Goal: Information Seeking & Learning: Learn about a topic

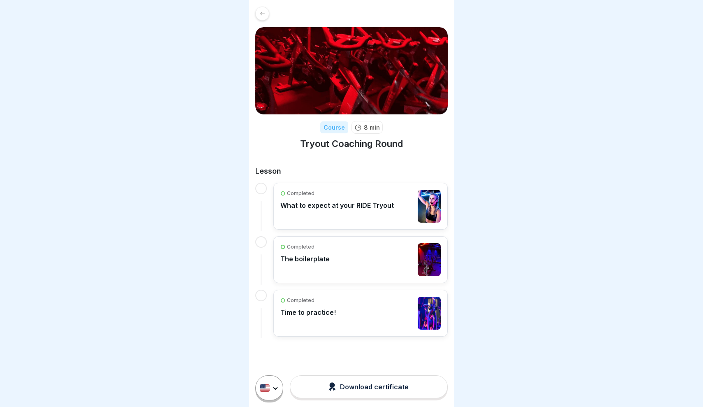
click at [316, 269] on div "Completed The boilerplate" at bounding box center [304, 259] width 49 height 33
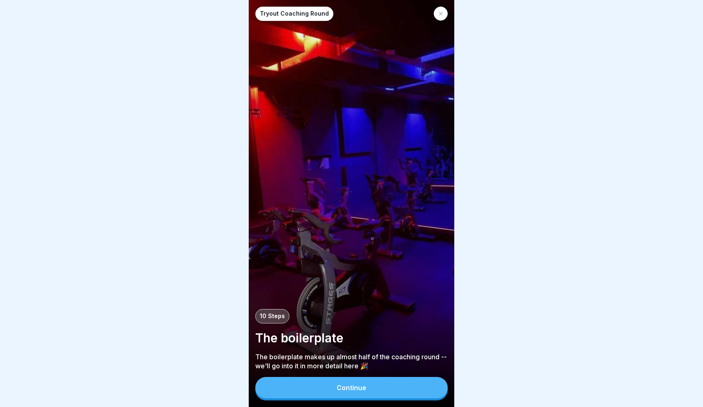
click at [326, 387] on button "Continue" at bounding box center [351, 387] width 192 height 21
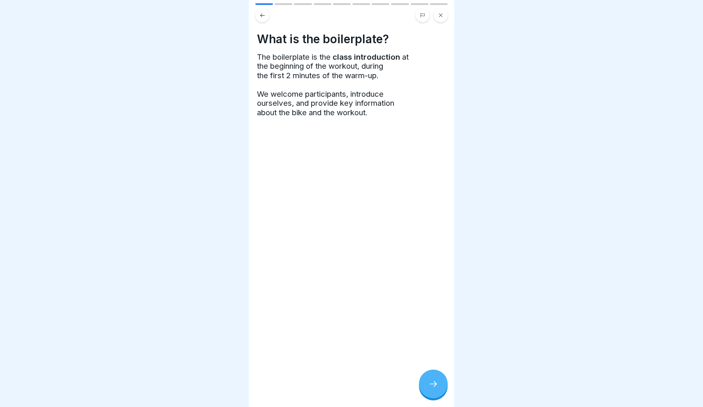
click at [413, 383] on div "What is the boilerplate? The boilerplate is the class introduction at the begin…" at bounding box center [352, 203] width 206 height 407
click at [431, 383] on icon at bounding box center [433, 384] width 10 height 10
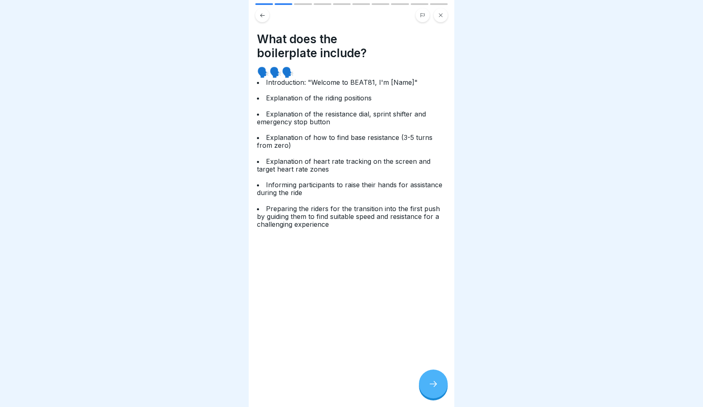
click at [431, 382] on icon at bounding box center [433, 384] width 10 height 10
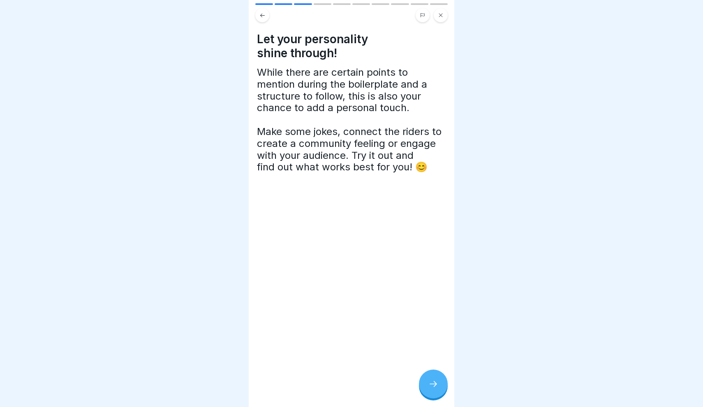
click at [432, 384] on icon at bounding box center [433, 384] width 10 height 10
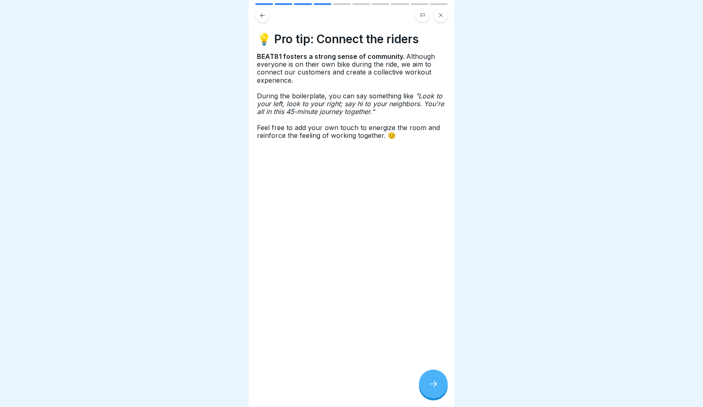
click at [432, 384] on icon at bounding box center [433, 384] width 10 height 10
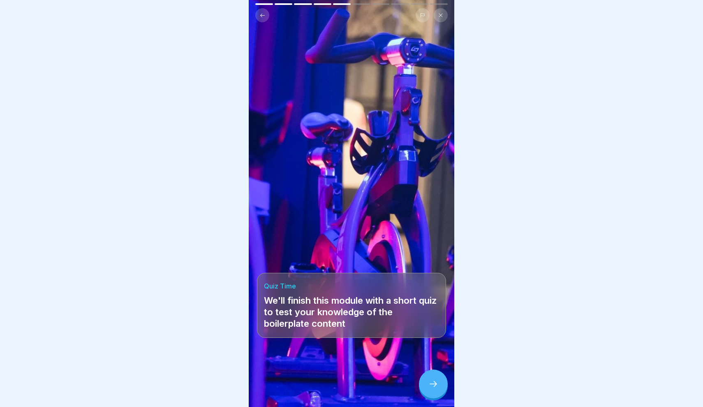
click at [439, 19] on button at bounding box center [441, 15] width 14 height 14
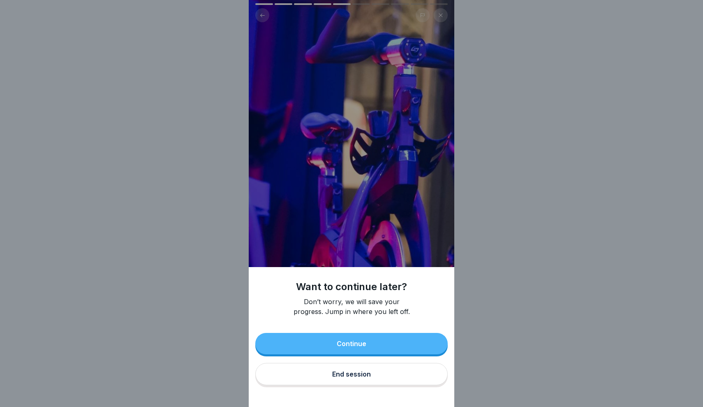
click at [369, 374] on div "End session" at bounding box center [351, 373] width 39 height 7
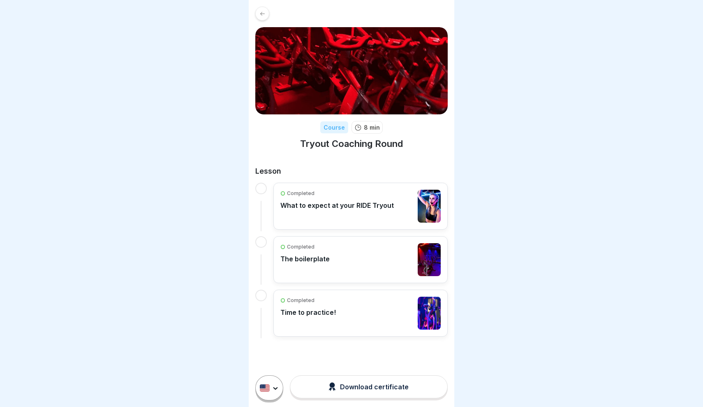
click at [337, 221] on div "Completed What to expect at your RIDE Tryout" at bounding box center [336, 206] width 113 height 33
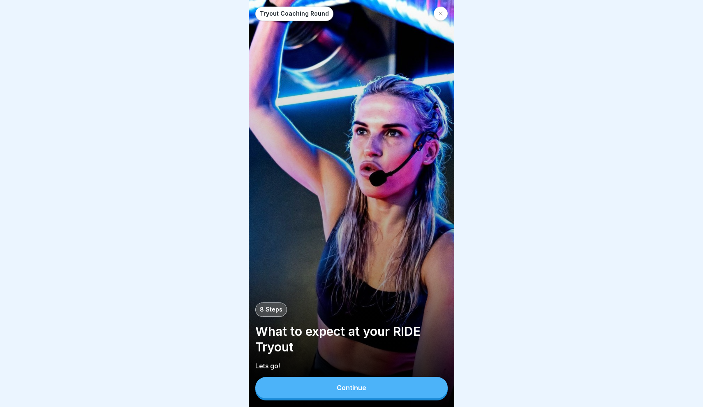
click at [340, 395] on button "Continue" at bounding box center [351, 387] width 192 height 21
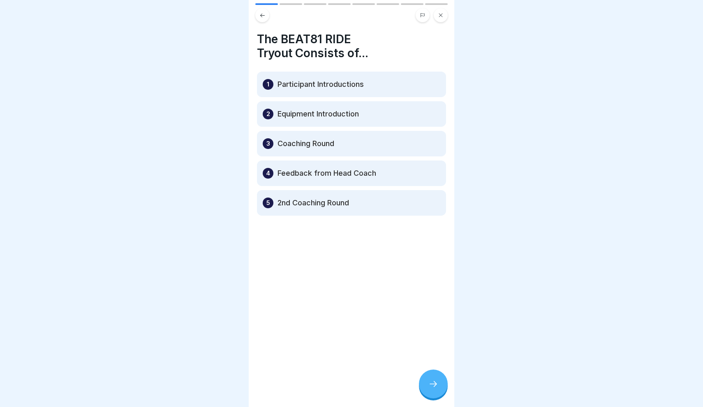
click at [346, 143] on div "3 Coaching Round" at bounding box center [351, 143] width 189 height 25
click at [440, 394] on div at bounding box center [433, 383] width 29 height 29
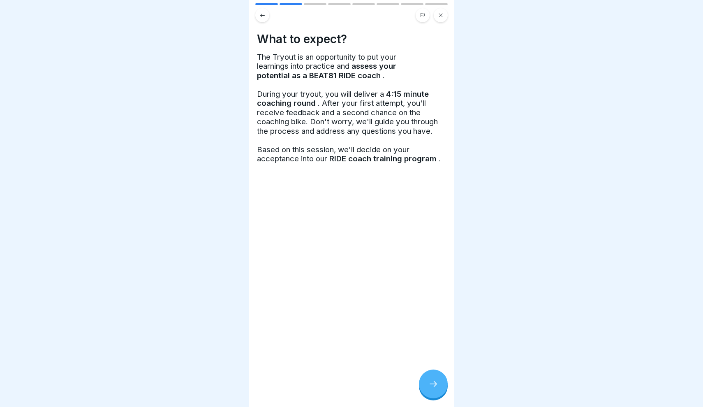
click at [445, 397] on div "What to expect? The Tryout is an opportunity to put your learnings into practic…" at bounding box center [352, 203] width 206 height 407
click at [440, 391] on div at bounding box center [433, 383] width 29 height 29
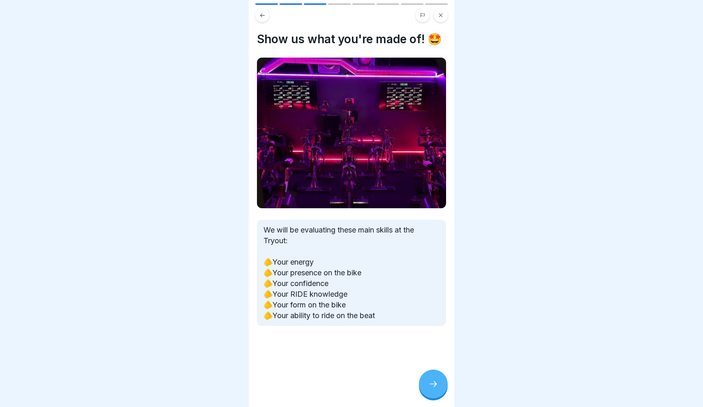
click at [440, 391] on div at bounding box center [433, 383] width 29 height 29
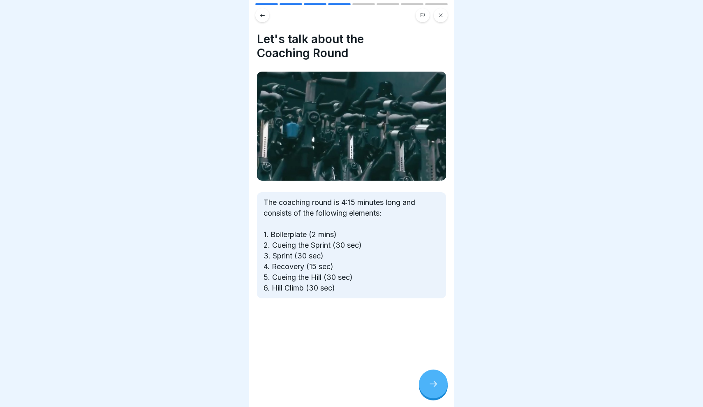
click at [440, 391] on div at bounding box center [433, 383] width 29 height 29
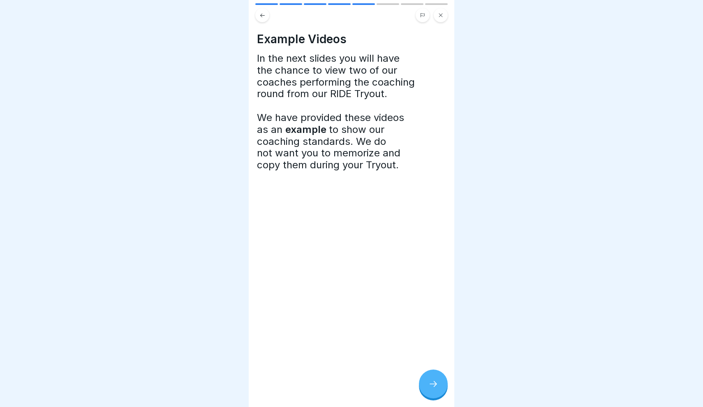
click at [440, 391] on div at bounding box center [433, 383] width 29 height 29
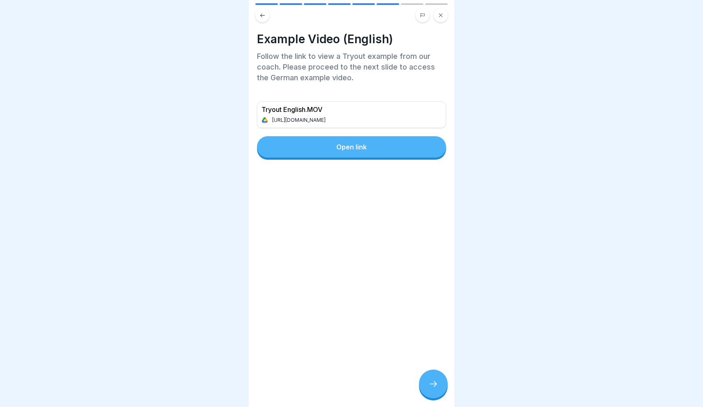
click at [264, 18] on icon at bounding box center [262, 15] width 6 height 6
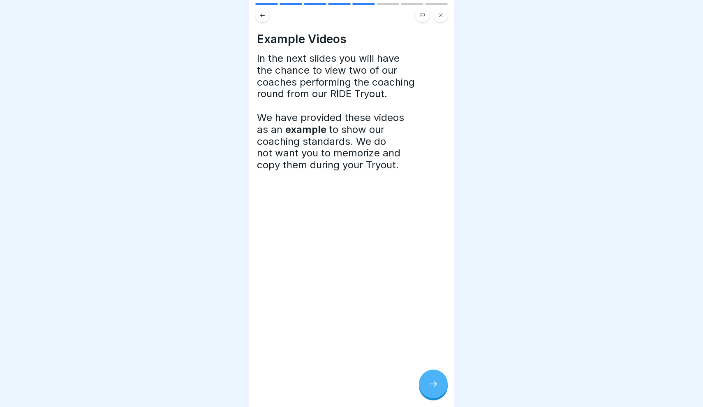
click at [422, 380] on div at bounding box center [433, 383] width 29 height 29
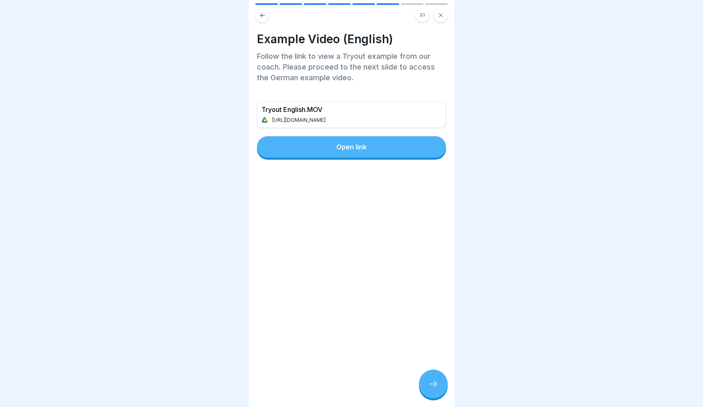
click at [264, 21] on button at bounding box center [262, 15] width 14 height 14
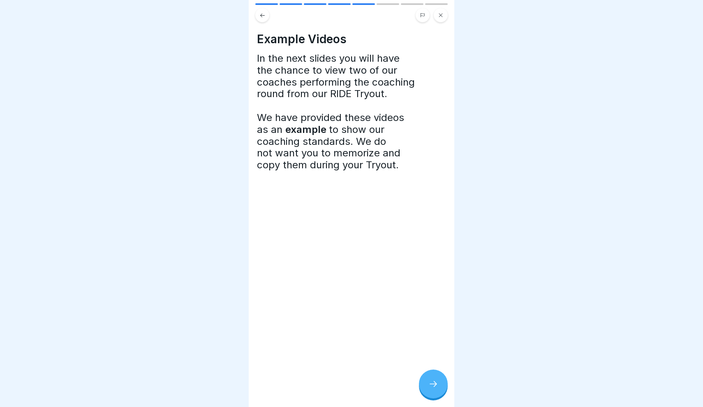
click at [264, 21] on button at bounding box center [262, 15] width 14 height 14
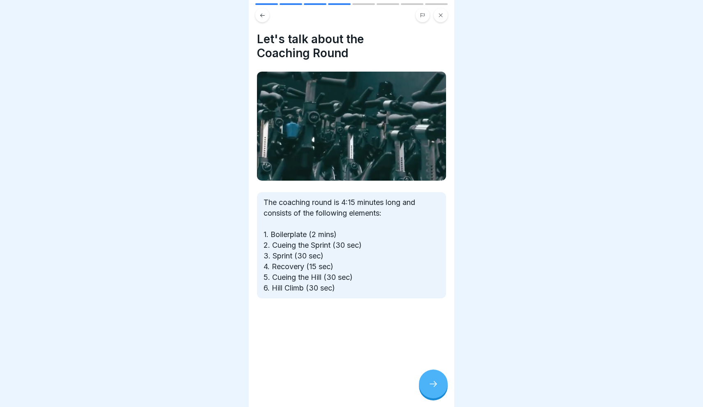
click at [263, 21] on button at bounding box center [262, 15] width 14 height 14
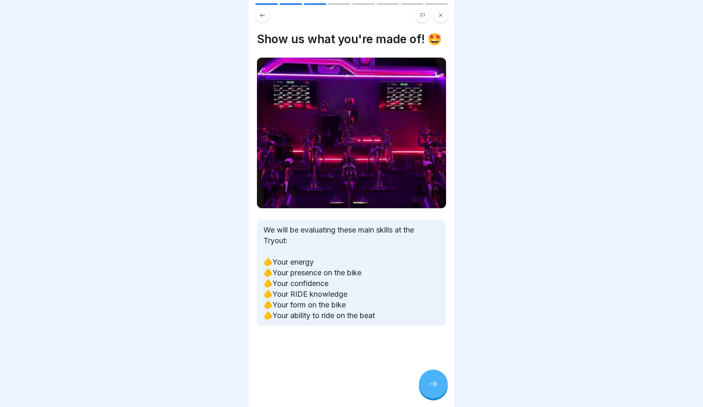
click at [438, 391] on div at bounding box center [433, 383] width 29 height 29
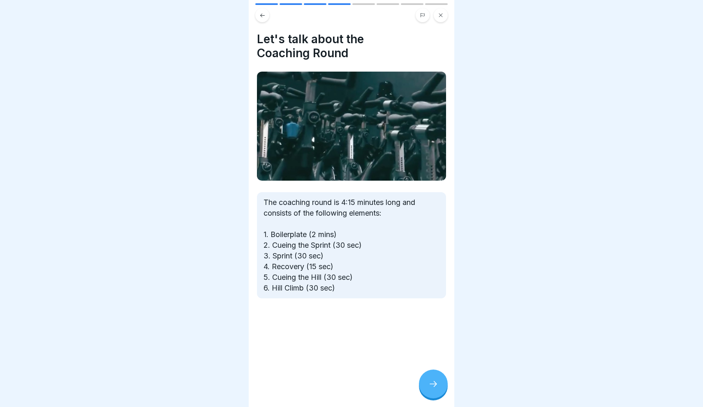
click at [461, 0] on div at bounding box center [351, 203] width 703 height 407
click at [264, 13] on icon at bounding box center [262, 15] width 6 height 6
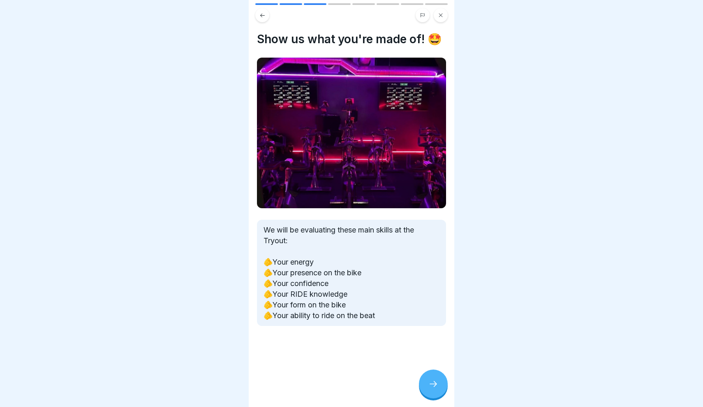
click at [442, 13] on icon at bounding box center [440, 15] width 5 height 5
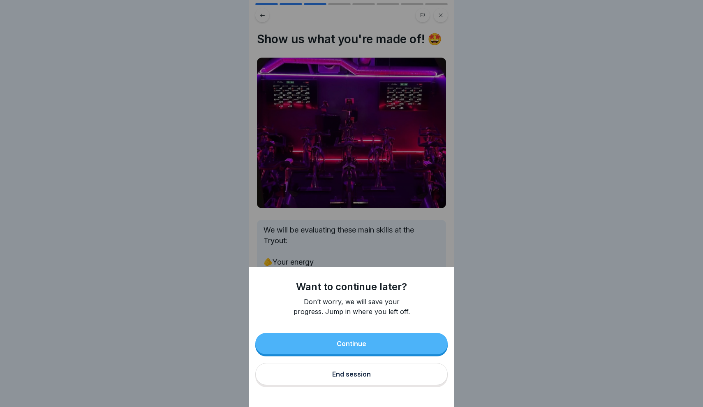
click at [364, 377] on div "End session" at bounding box center [351, 373] width 39 height 7
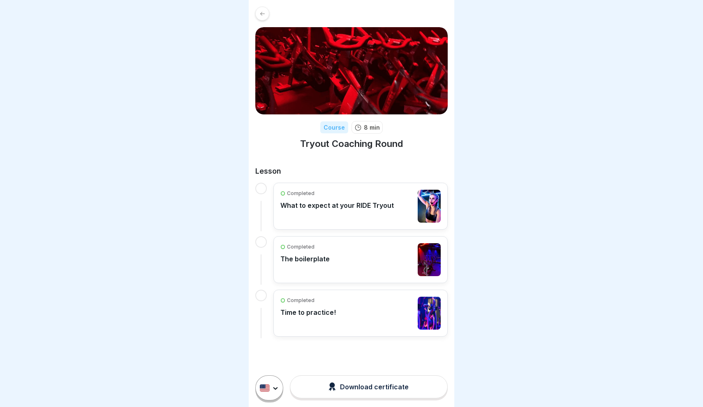
click at [265, 5] on div "Course 8 min Tryout Coaching Round Lesson Completed What to expect at your RIDE…" at bounding box center [352, 171] width 206 height 343
click at [265, 11] on icon at bounding box center [262, 14] width 6 height 6
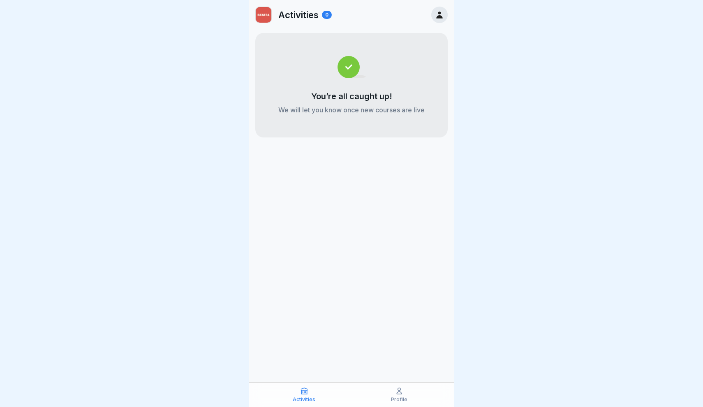
click at [265, 12] on img at bounding box center [264, 15] width 16 height 16
click at [382, 384] on div "Activities Profile" at bounding box center [352, 394] width 206 height 25
click at [389, 395] on div "Profile" at bounding box center [399, 395] width 91 height 16
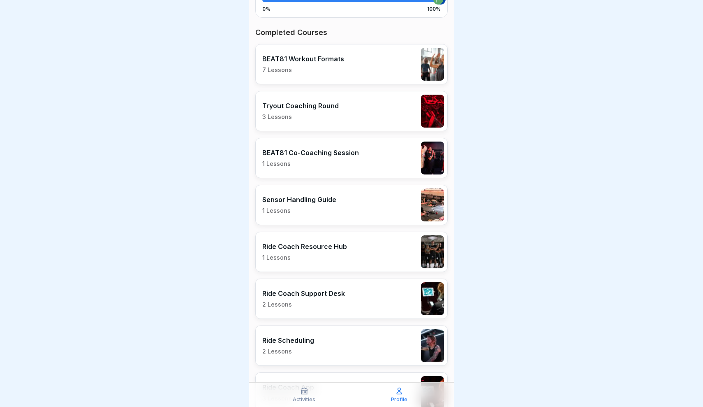
scroll to position [224, 0]
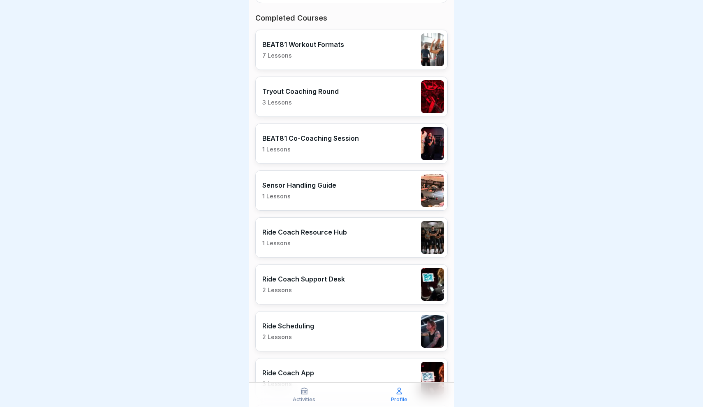
click at [317, 243] on p "1 Lessons" at bounding box center [304, 242] width 85 height 7
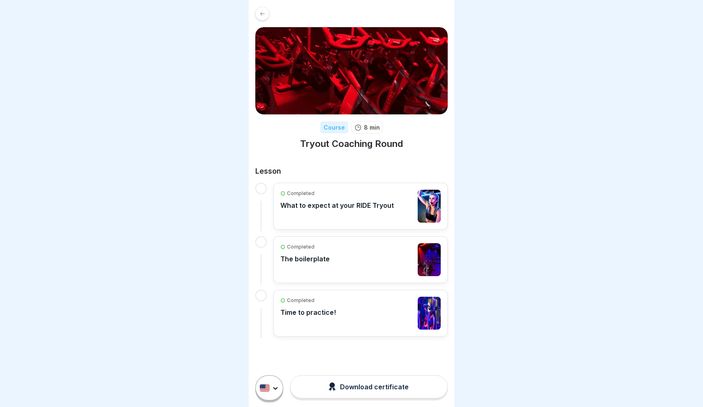
click at [320, 269] on div "Completed The boilerplate" at bounding box center [304, 259] width 49 height 33
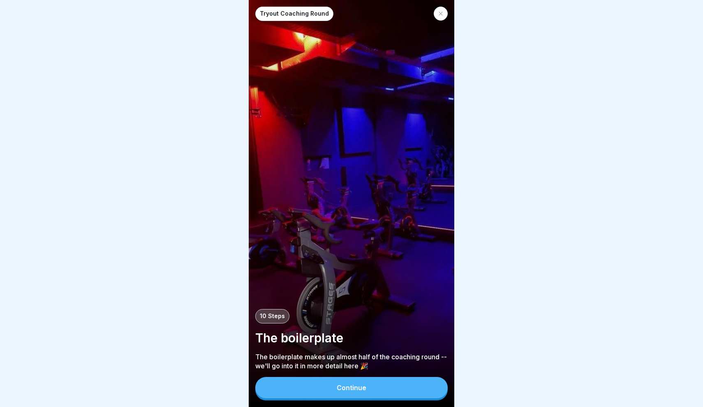
click at [379, 400] on div "Continue" at bounding box center [351, 388] width 192 height 23
click at [377, 391] on button "Continue" at bounding box center [351, 387] width 192 height 21
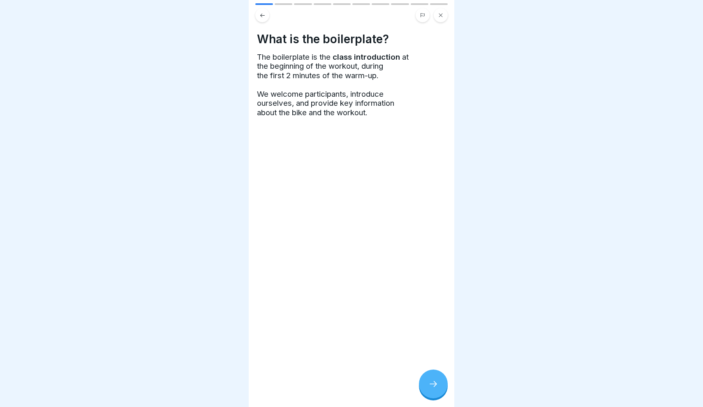
click at [443, 386] on div at bounding box center [433, 383] width 29 height 29
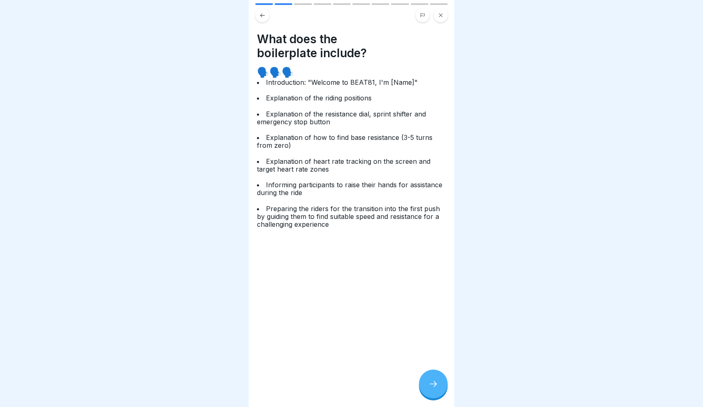
click at [443, 386] on div at bounding box center [433, 383] width 29 height 29
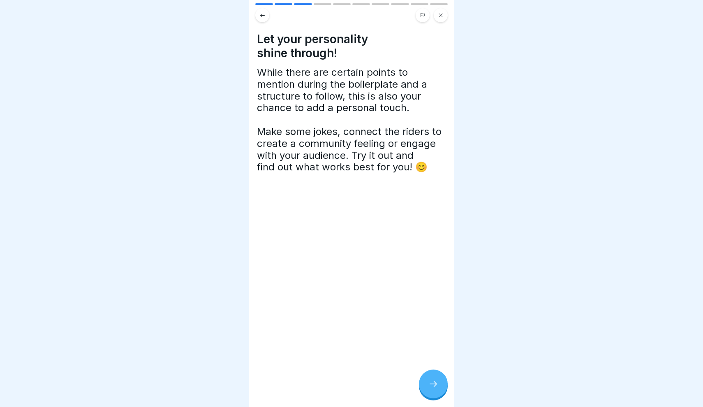
click at [443, 386] on div at bounding box center [433, 383] width 29 height 29
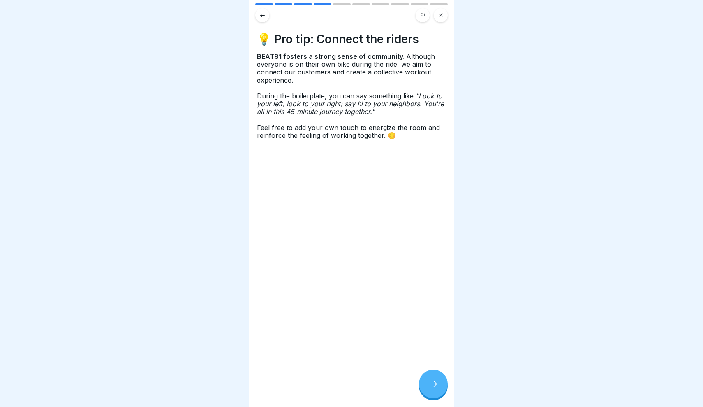
click at [443, 386] on div at bounding box center [433, 383] width 29 height 29
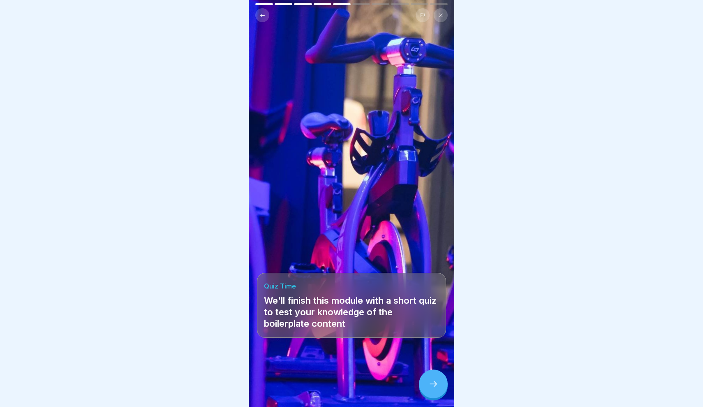
click at [443, 386] on div at bounding box center [433, 383] width 29 height 29
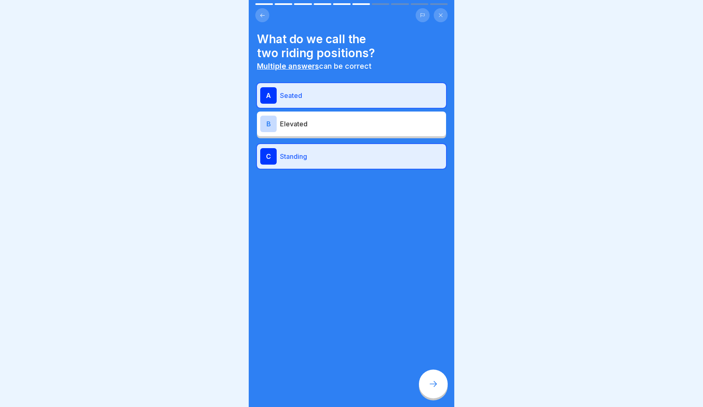
click at [443, 386] on div at bounding box center [433, 383] width 29 height 29
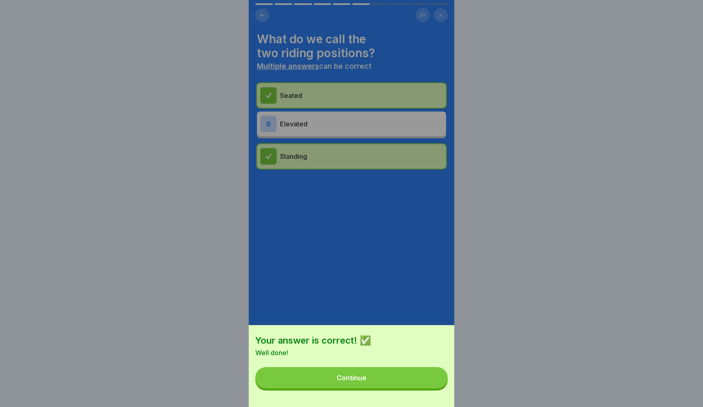
click at [285, 70] on div "Your answer is correct! ✅ Well done! Continue" at bounding box center [352, 203] width 206 height 407
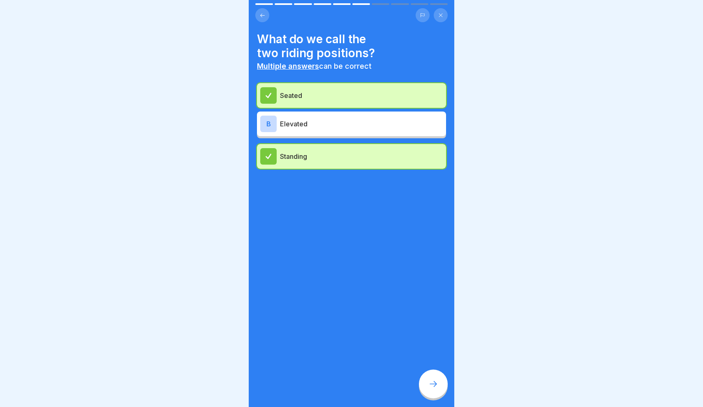
click at [443, 16] on button at bounding box center [441, 15] width 14 height 14
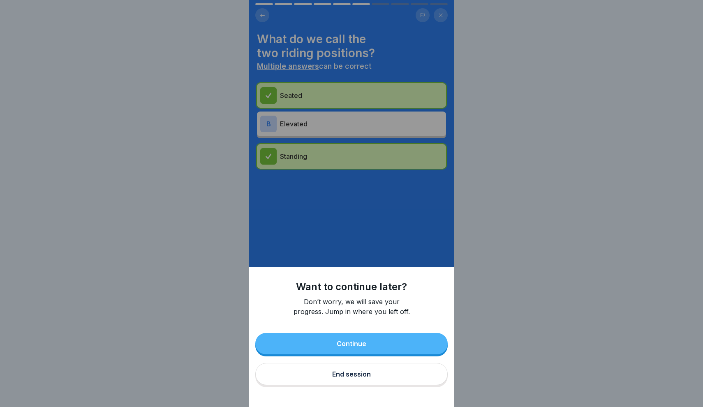
click at [363, 386] on div "Continue End session" at bounding box center [351, 360] width 192 height 54
click at [363, 371] on div "End session" at bounding box center [351, 373] width 39 height 7
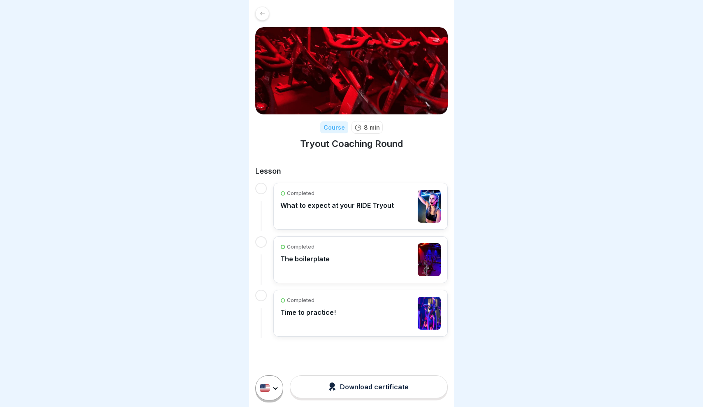
click at [361, 314] on div "Completed Time to practice!" at bounding box center [360, 312] width 160 height 33
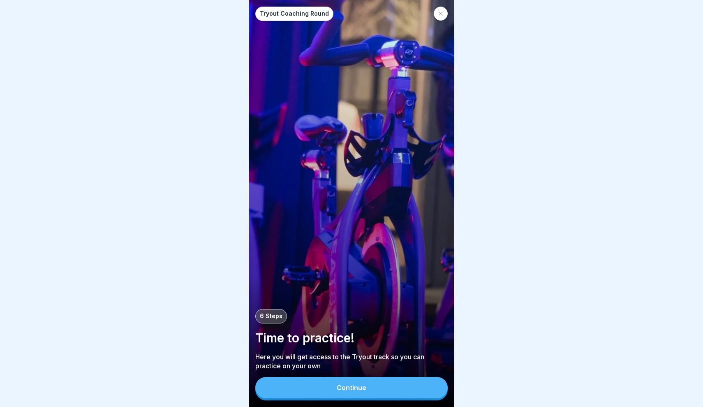
click at [380, 388] on button "Continue" at bounding box center [351, 387] width 192 height 21
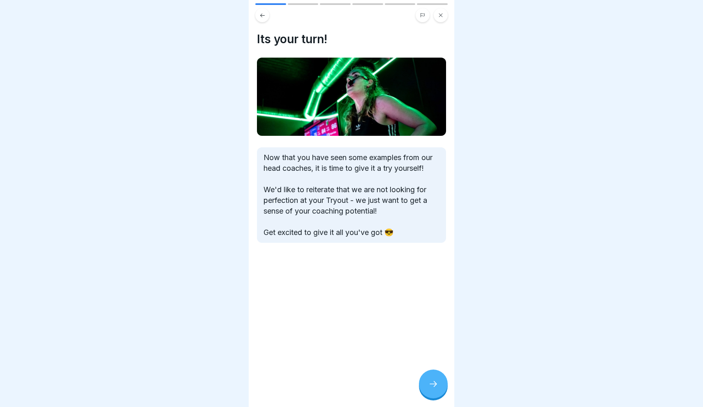
click at [436, 375] on div at bounding box center [433, 383] width 29 height 29
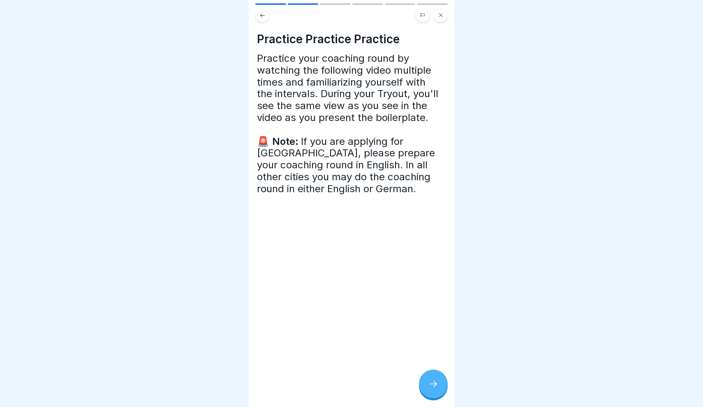
click at [436, 375] on div at bounding box center [433, 383] width 29 height 29
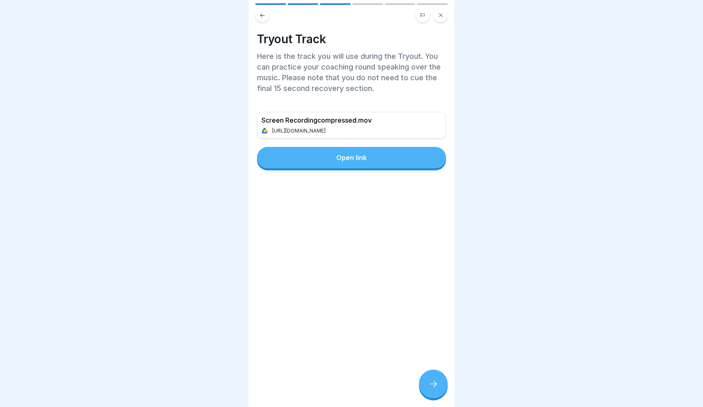
click at [436, 375] on div at bounding box center [433, 383] width 29 height 29
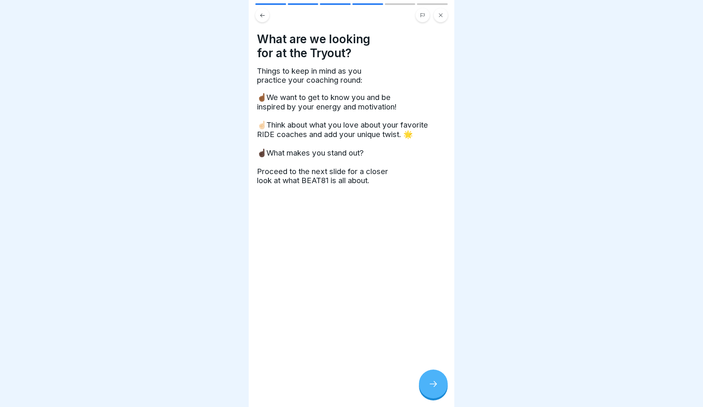
click at [436, 375] on div at bounding box center [433, 383] width 29 height 29
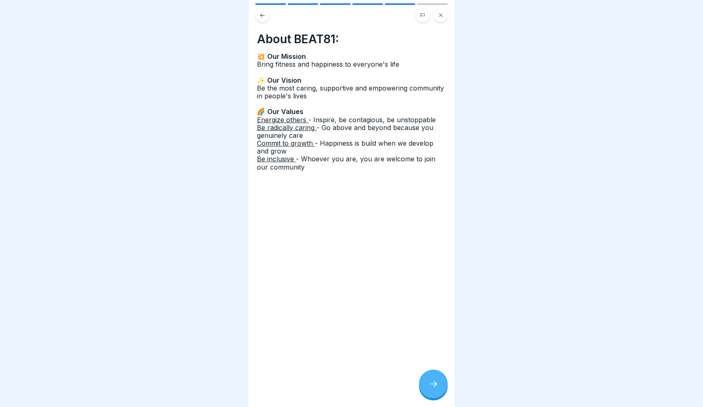
click at [436, 375] on div at bounding box center [433, 383] width 29 height 29
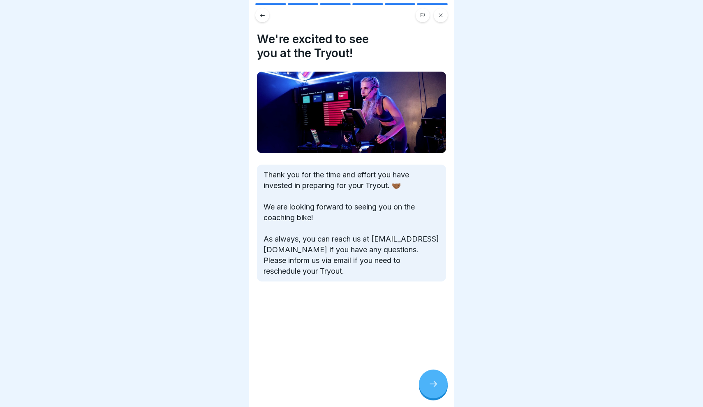
click at [437, 375] on div at bounding box center [433, 383] width 29 height 29
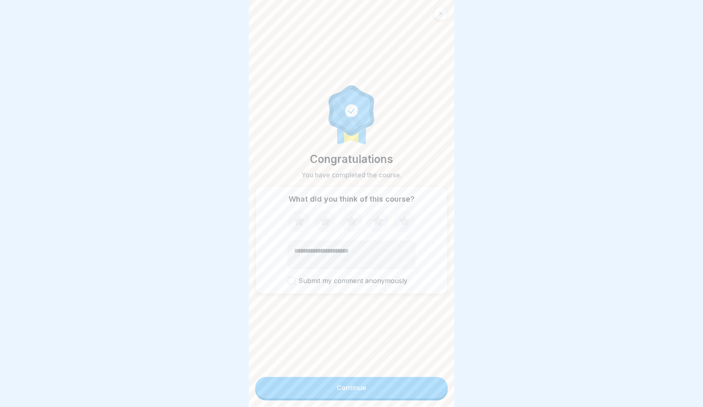
click at [437, 15] on div at bounding box center [441, 14] width 14 height 14
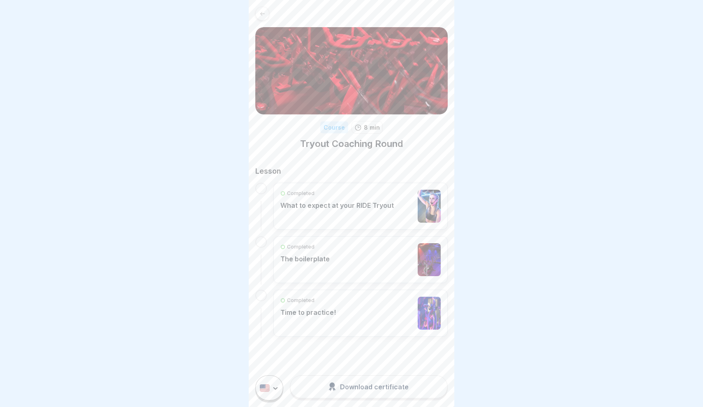
click at [350, 209] on div "Completed What to expect at your RIDE Tryout" at bounding box center [336, 206] width 113 height 33
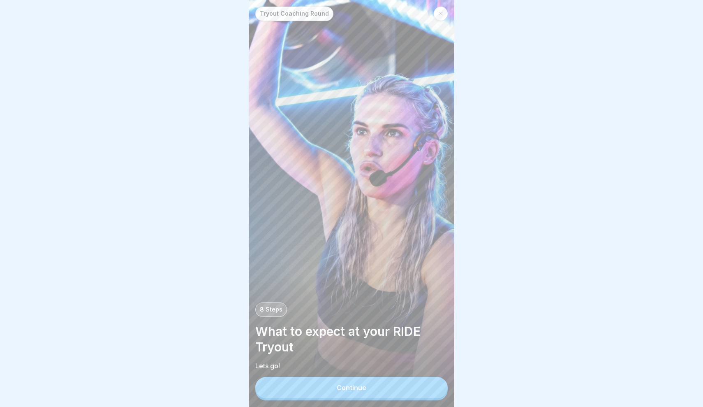
click at [364, 384] on button "Continue" at bounding box center [351, 387] width 192 height 21
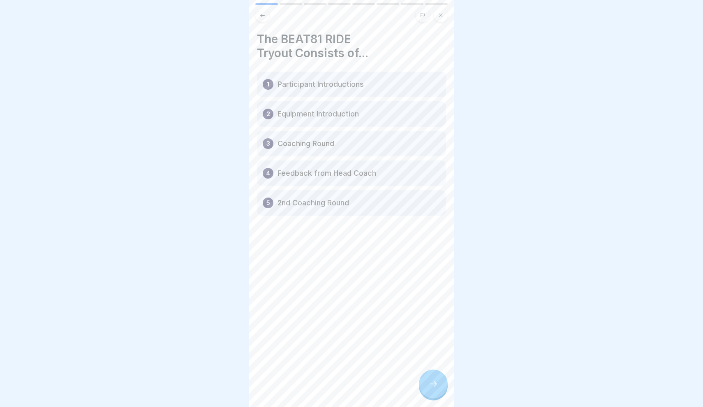
click at [425, 383] on div at bounding box center [433, 383] width 29 height 29
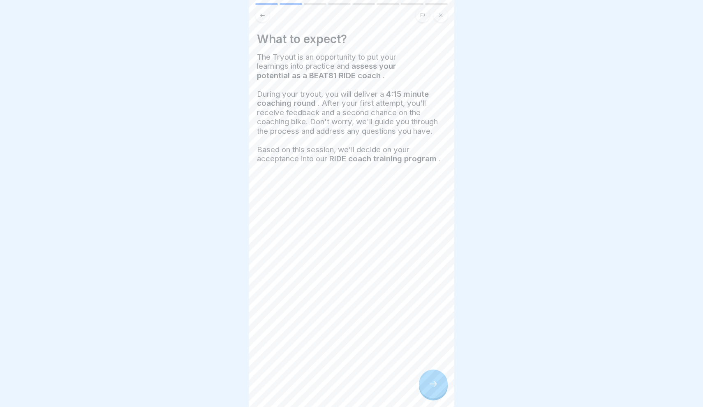
click at [425, 383] on div at bounding box center [433, 383] width 29 height 29
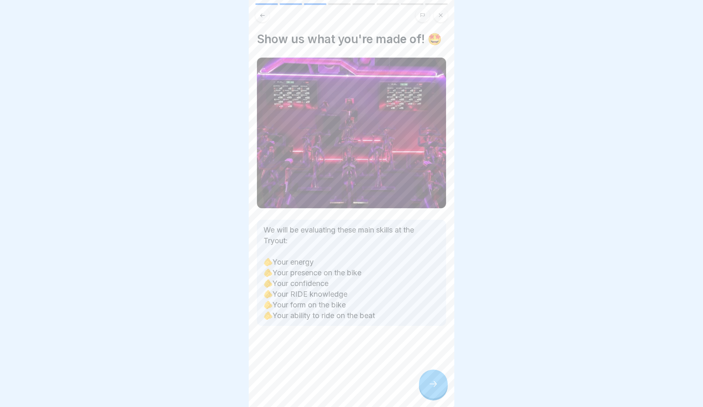
click at [426, 383] on div at bounding box center [433, 383] width 29 height 29
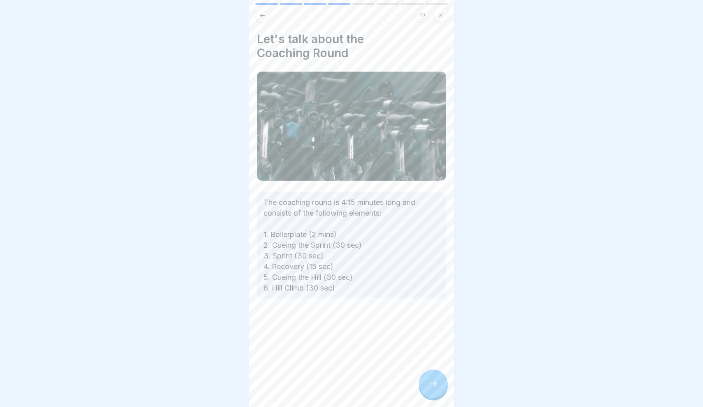
click at [426, 383] on div at bounding box center [433, 383] width 29 height 29
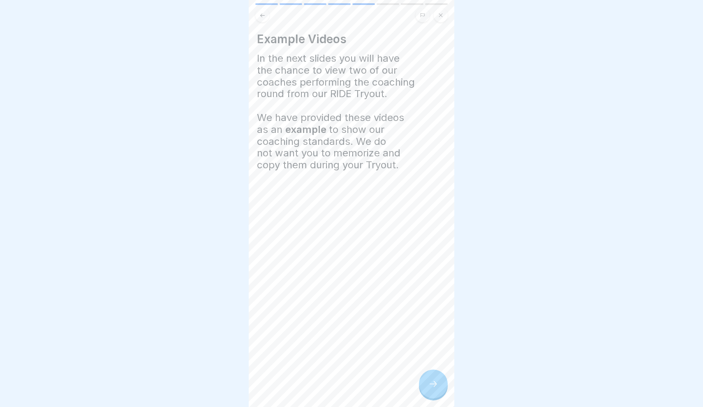
click at [267, 21] on div at bounding box center [351, 15] width 192 height 14
click at [263, 16] on icon at bounding box center [262, 15] width 5 height 4
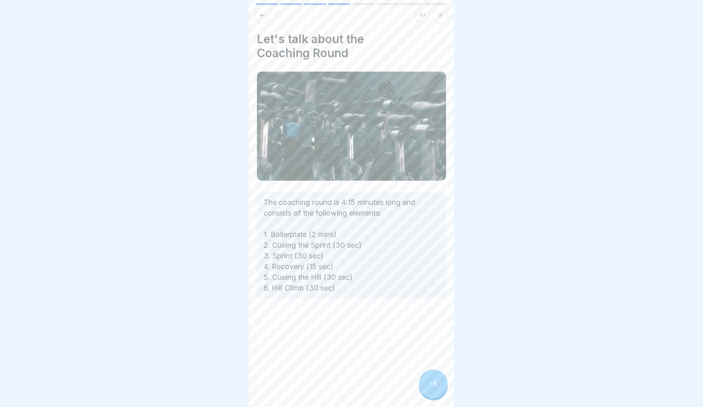
click at [426, 368] on div "Let's talk about the Coaching Round The coaching round is 4:15 minutes long and…" at bounding box center [352, 203] width 206 height 407
click at [430, 375] on div at bounding box center [433, 383] width 29 height 29
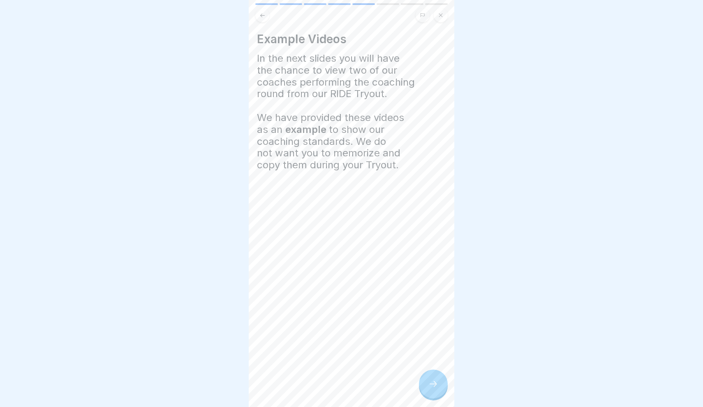
click at [430, 375] on div at bounding box center [433, 383] width 29 height 29
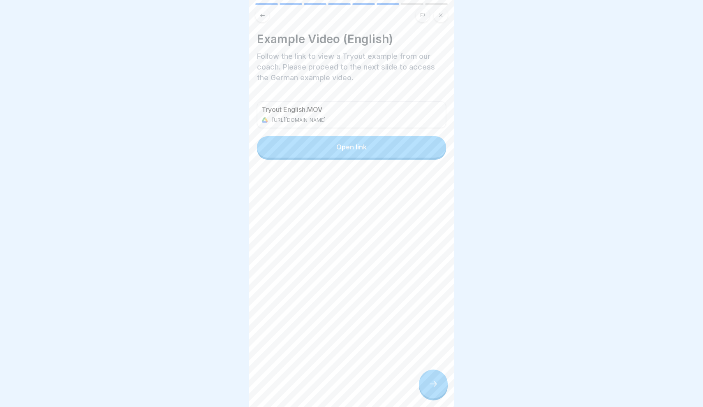
click at [430, 375] on div at bounding box center [433, 383] width 29 height 29
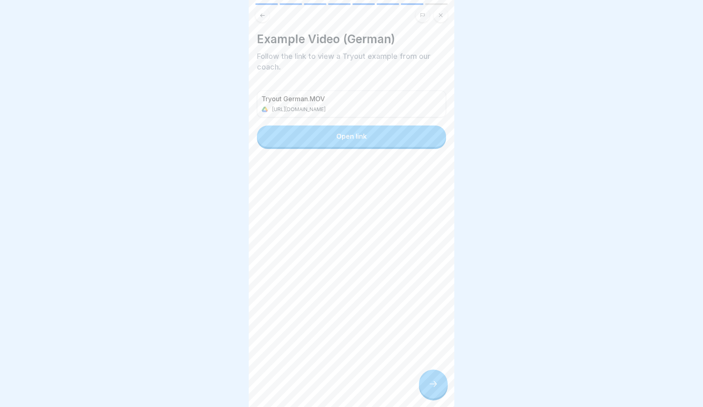
click at [430, 375] on div at bounding box center [433, 383] width 29 height 29
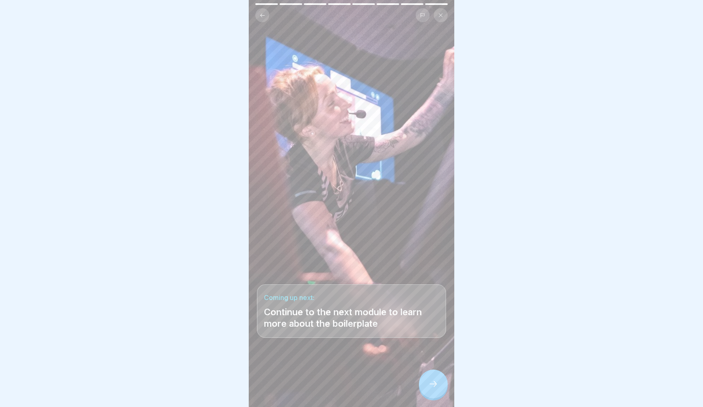
click at [430, 375] on div at bounding box center [433, 383] width 29 height 29
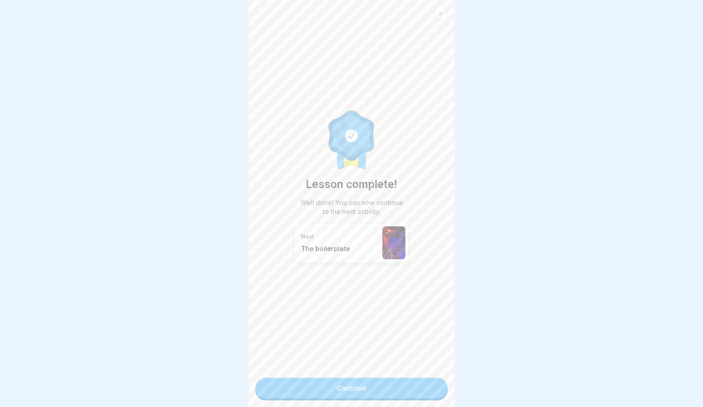
click at [430, 375] on div "Lesson complete! Well done! You can now continue to the next activity. Next The…" at bounding box center [352, 203] width 206 height 407
click at [420, 388] on link "Continue" at bounding box center [351, 387] width 192 height 21
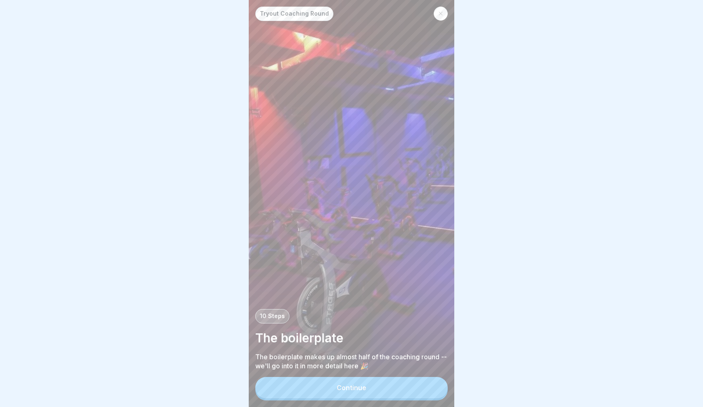
click at [420, 388] on button "Continue" at bounding box center [351, 387] width 192 height 21
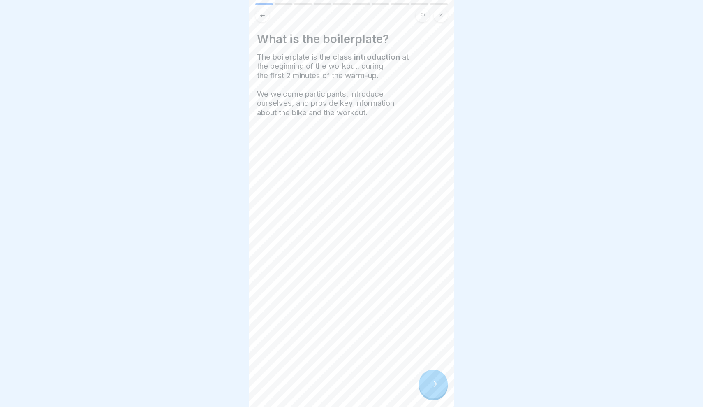
click at [421, 389] on div at bounding box center [433, 383] width 29 height 29
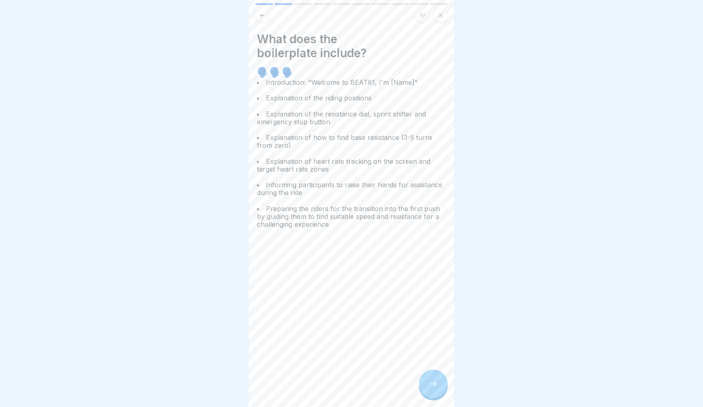
click at [421, 389] on div at bounding box center [433, 383] width 29 height 29
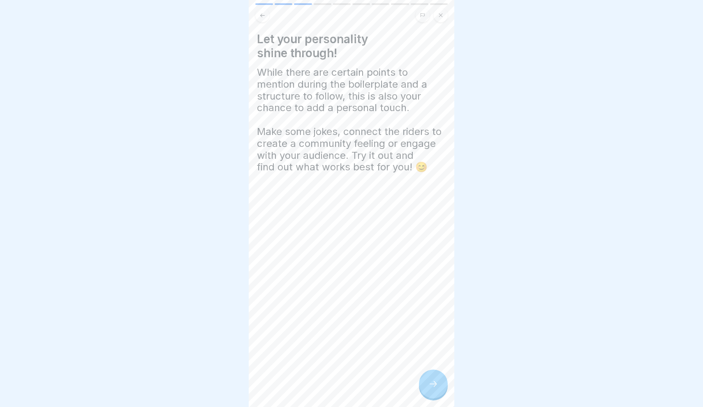
click at [421, 389] on div at bounding box center [433, 383] width 29 height 29
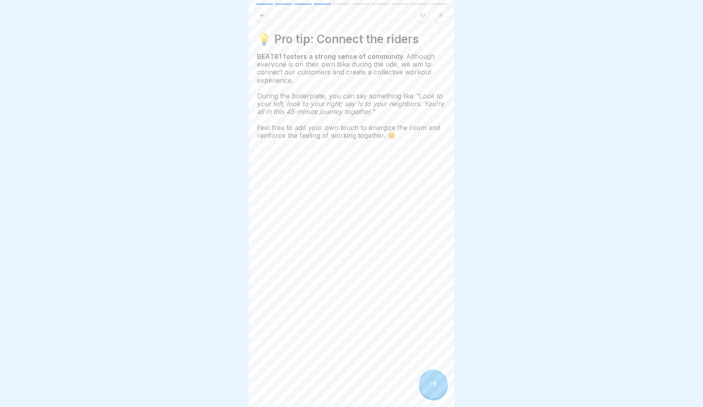
click at [421, 389] on div at bounding box center [433, 383] width 29 height 29
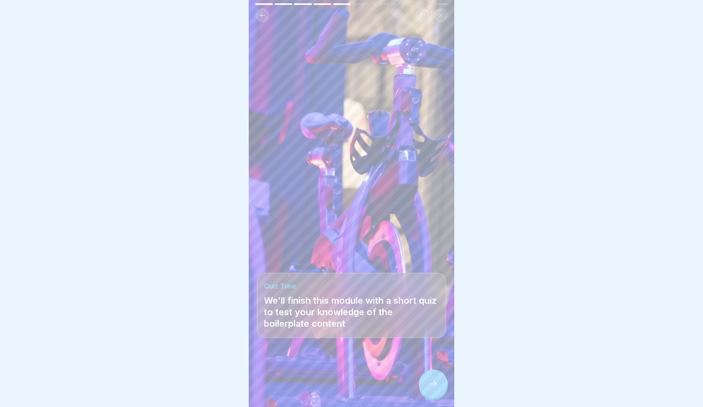
click at [421, 389] on div at bounding box center [433, 383] width 29 height 29
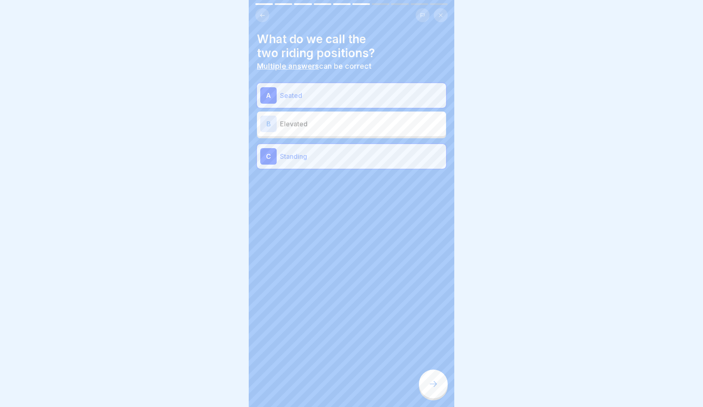
click at [421, 389] on div at bounding box center [433, 383] width 29 height 29
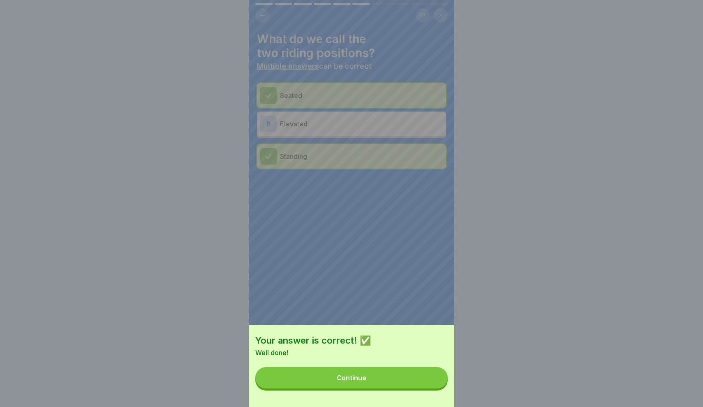
click at [421, 389] on div "Your answer is correct! ✅ Well done! Continue" at bounding box center [352, 366] width 206 height 82
click at [421, 387] on button "Continue" at bounding box center [351, 377] width 192 height 21
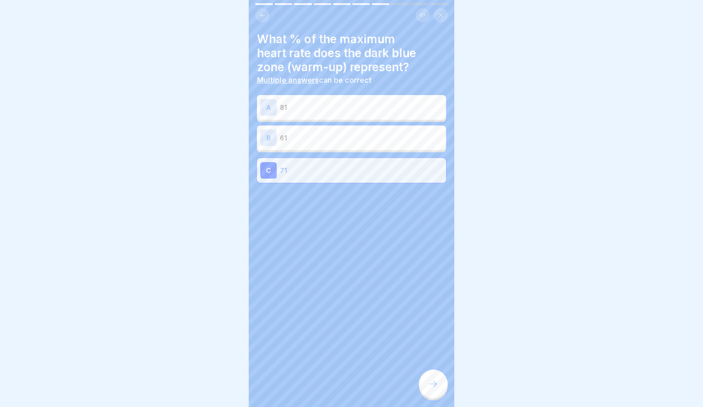
click at [425, 385] on div at bounding box center [433, 383] width 29 height 29
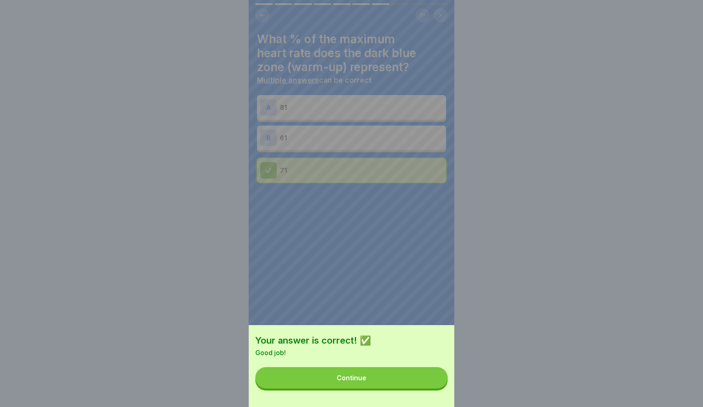
click at [416, 380] on button "Continue" at bounding box center [351, 377] width 192 height 21
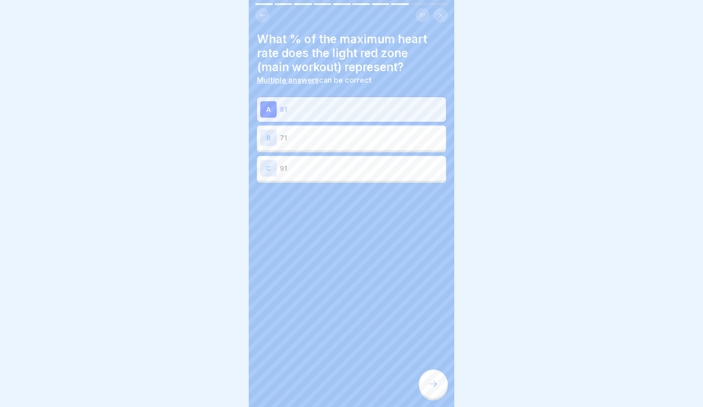
click at [431, 380] on icon at bounding box center [433, 384] width 10 height 10
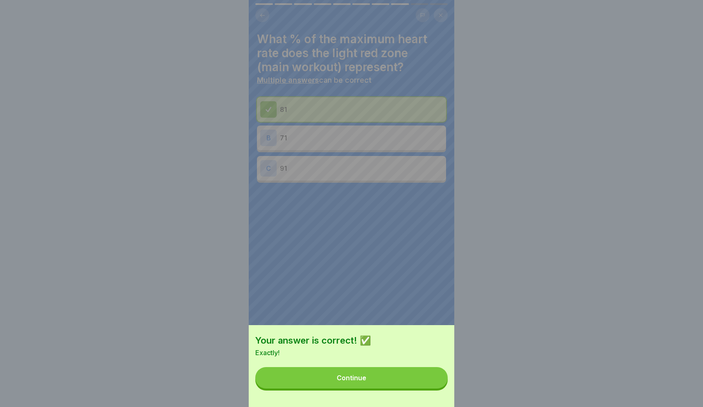
click at [422, 376] on button "Continue" at bounding box center [351, 377] width 192 height 21
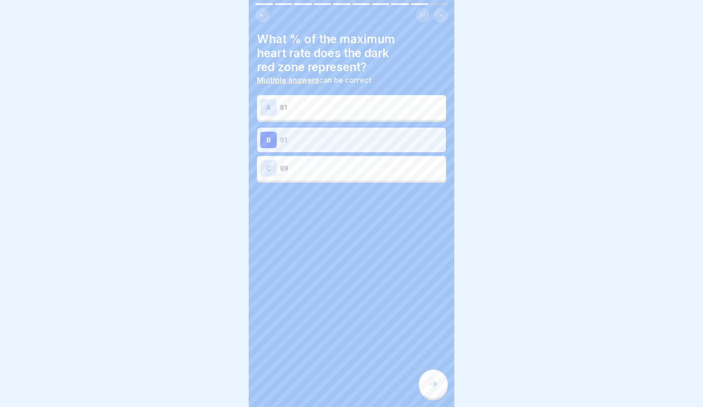
click at [433, 377] on div at bounding box center [433, 383] width 29 height 29
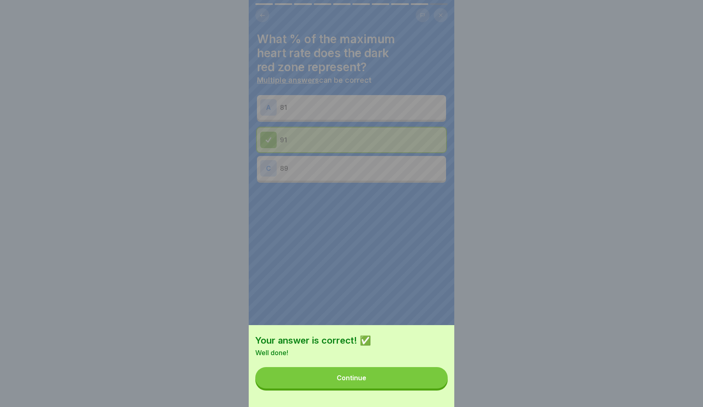
click at [419, 371] on button "Continue" at bounding box center [351, 377] width 192 height 21
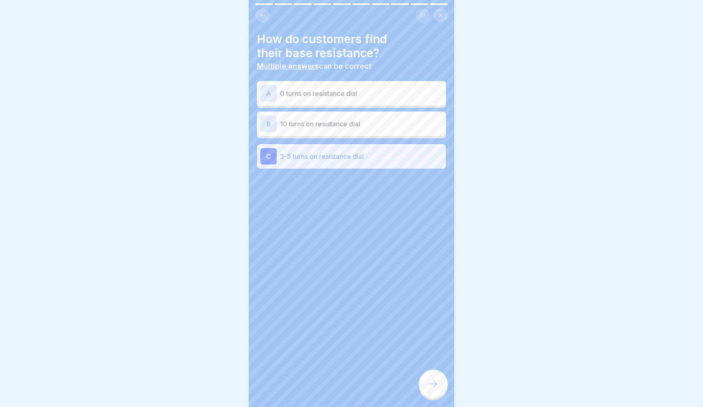
click at [429, 375] on div at bounding box center [433, 383] width 29 height 29
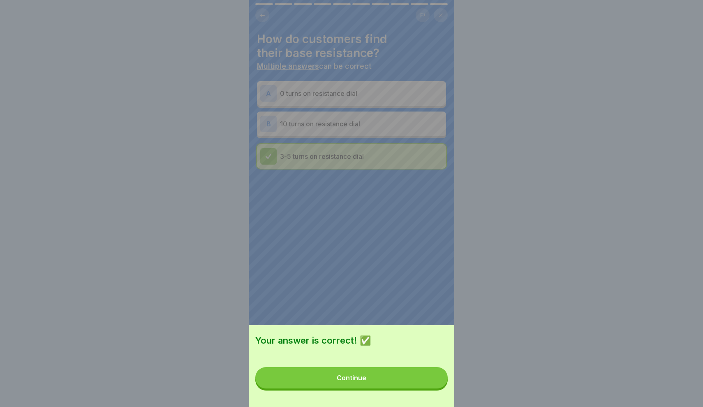
click at [412, 367] on div "Your answer is correct! ✅ Continue" at bounding box center [352, 366] width 206 height 82
click at [435, 375] on button "Continue" at bounding box center [351, 377] width 192 height 21
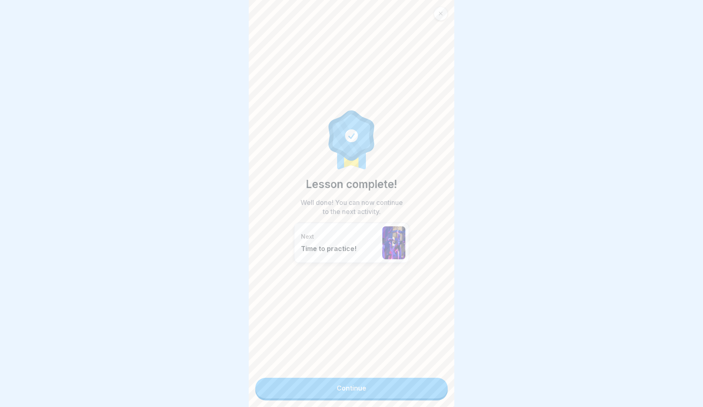
click at [436, 380] on link "Continue" at bounding box center [351, 387] width 192 height 21
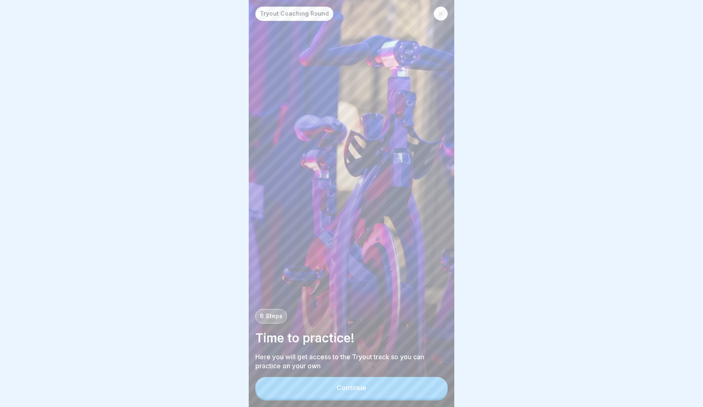
click at [436, 383] on button "Continue" at bounding box center [351, 387] width 192 height 21
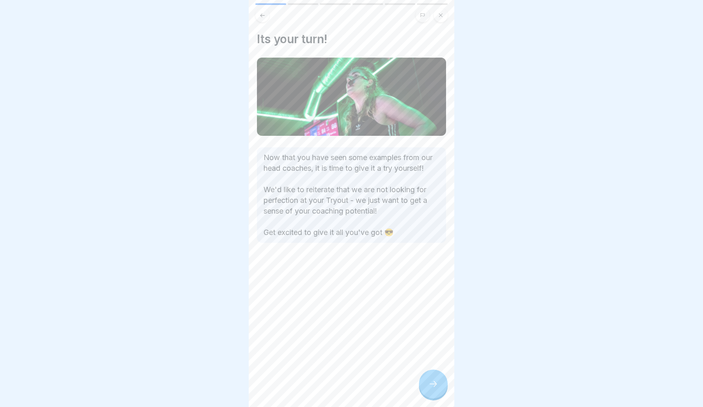
click at [436, 383] on icon at bounding box center [433, 384] width 10 height 10
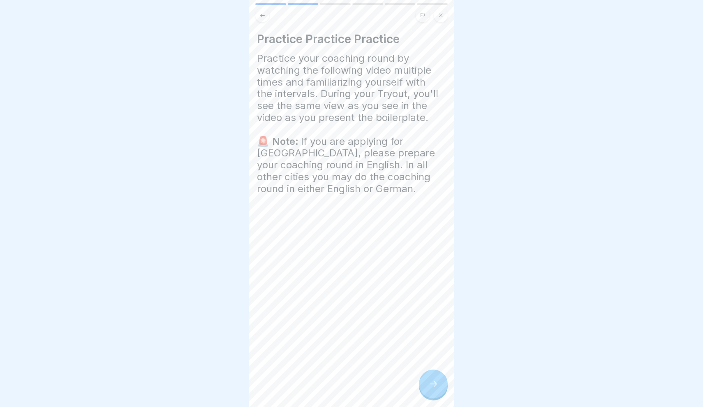
click at [436, 383] on icon at bounding box center [433, 384] width 10 height 10
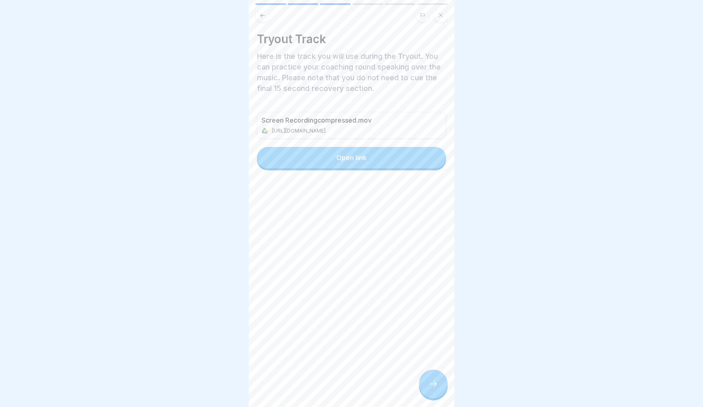
click at [436, 383] on icon at bounding box center [433, 384] width 10 height 10
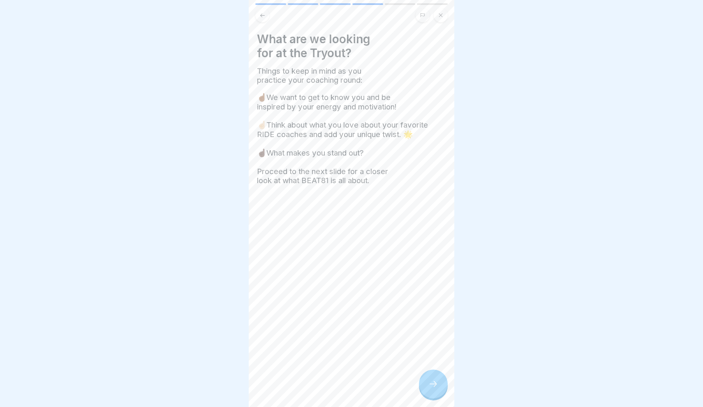
click at [436, 383] on icon at bounding box center [433, 384] width 10 height 10
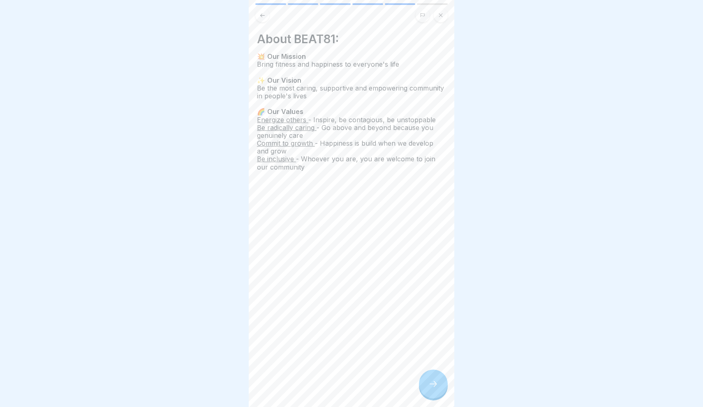
click at [436, 383] on icon at bounding box center [433, 384] width 10 height 10
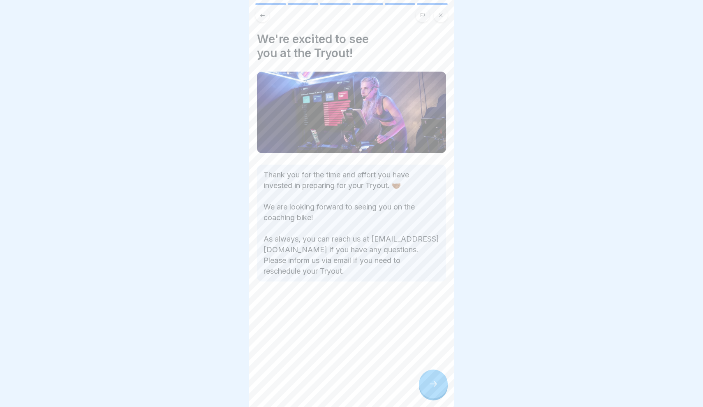
click at [436, 383] on icon at bounding box center [433, 384] width 10 height 10
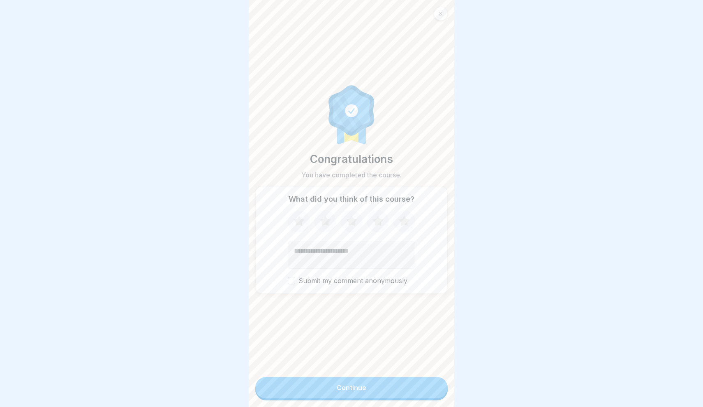
click at [436, 383] on button "Continue" at bounding box center [351, 387] width 192 height 21
